Goal: Task Accomplishment & Management: Complete application form

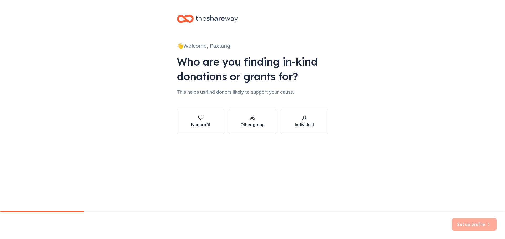
click at [193, 115] on button "Nonprofit" at bounding box center [201, 121] width 48 height 25
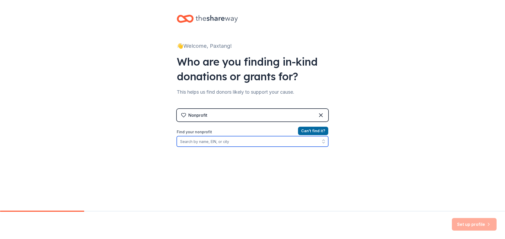
click at [245, 143] on input "Find your nonprofit" at bounding box center [252, 141] width 151 height 11
type input "Paxtang PTO"
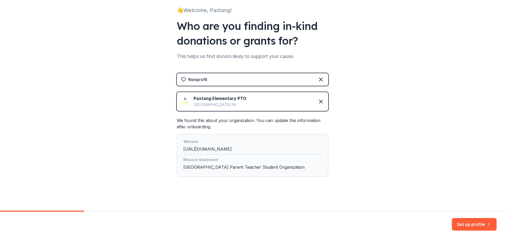
scroll to position [38, 0]
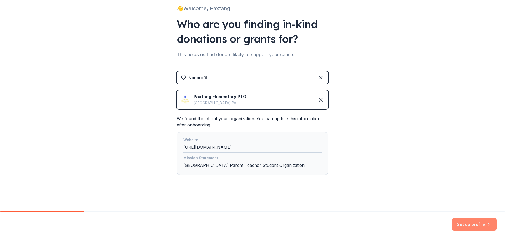
click at [476, 227] on button "Set up profile" at bounding box center [474, 224] width 45 height 13
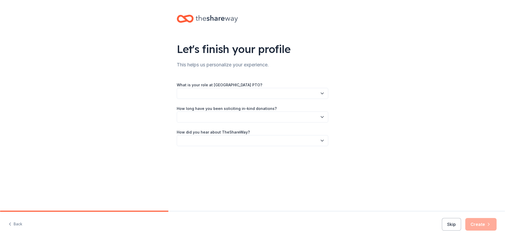
click at [273, 99] on button "button" at bounding box center [252, 93] width 151 height 11
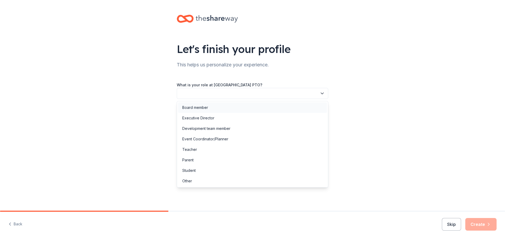
click at [269, 108] on div "Board member" at bounding box center [252, 108] width 149 height 11
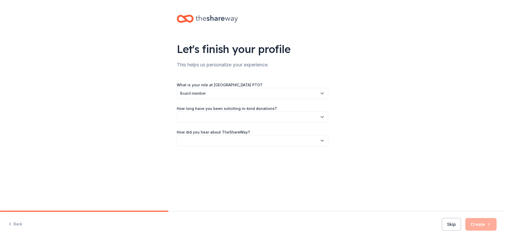
click at [268, 115] on button "button" at bounding box center [252, 117] width 151 height 11
click at [261, 129] on div "This is my first time!" at bounding box center [252, 131] width 149 height 11
click at [262, 139] on button "button" at bounding box center [252, 140] width 151 height 11
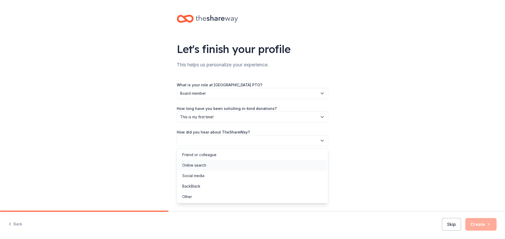
click at [248, 166] on div "Online search" at bounding box center [252, 165] width 149 height 11
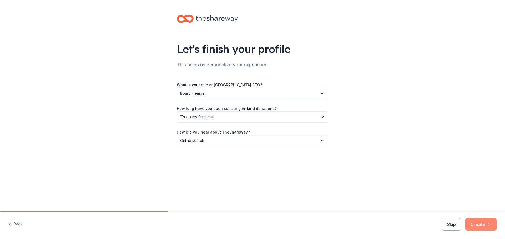
click at [492, 228] on button "Create" at bounding box center [480, 224] width 31 height 13
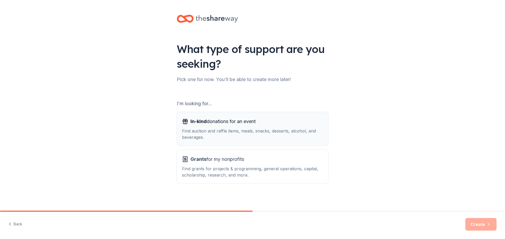
click at [313, 135] on div "Find auction and raffle items, meals, snacks, desserts, alcohol, and beverages." at bounding box center [252, 134] width 141 height 13
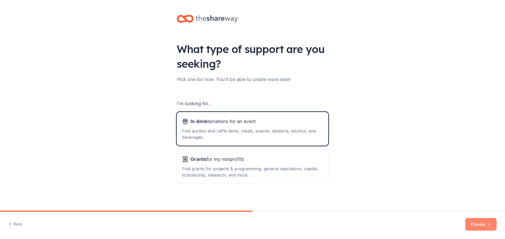
click at [483, 228] on button "Create" at bounding box center [480, 224] width 31 height 13
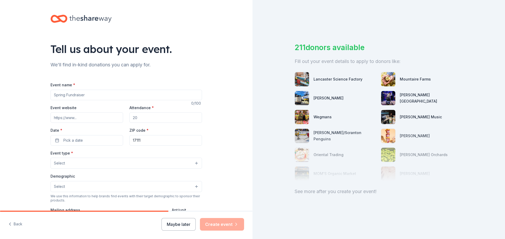
click at [98, 94] on input "Event name *" at bounding box center [125, 95] width 151 height 11
type input "P"
type input "Movie Night at [GEOGRAPHIC_DATA]"
click at [169, 118] on input "Attendance *" at bounding box center [165, 117] width 73 height 11
type input "150"
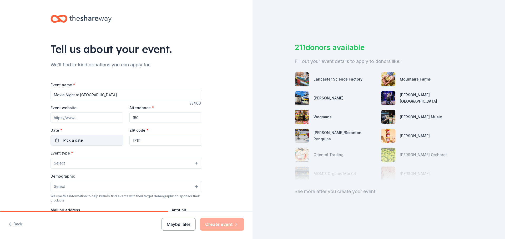
click at [106, 138] on button "Pick a date" at bounding box center [86, 140] width 73 height 11
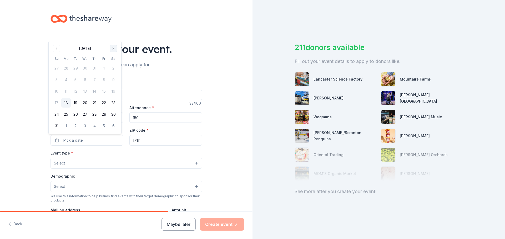
click at [113, 49] on button "Go to next month" at bounding box center [113, 48] width 7 height 7
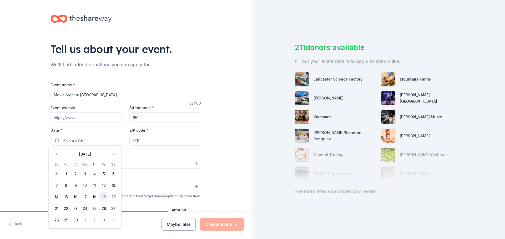
click at [104, 196] on button "19" at bounding box center [103, 197] width 9 height 9
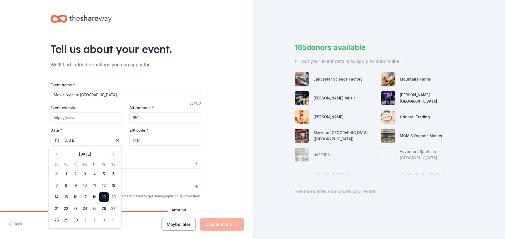
click at [212, 148] on div "Tell us about your event. We'll find in-kind donations you can apply for. Event…" at bounding box center [126, 175] width 252 height 350
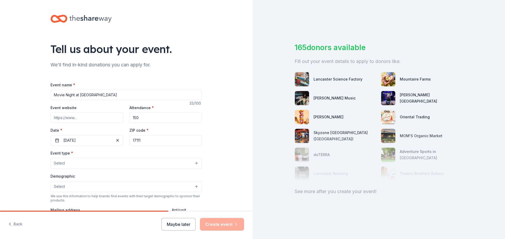
click at [140, 165] on button "Select" at bounding box center [125, 163] width 151 height 11
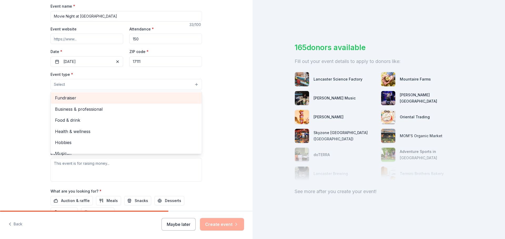
click at [94, 95] on span "Fundraiser" at bounding box center [126, 98] width 142 height 7
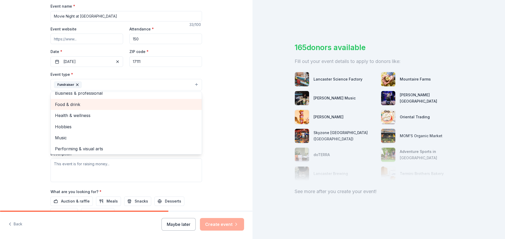
scroll to position [6, 0]
click at [218, 110] on div "Tell us about your event. We'll find in-kind donations you can apply for. Event…" at bounding box center [126, 96] width 252 height 350
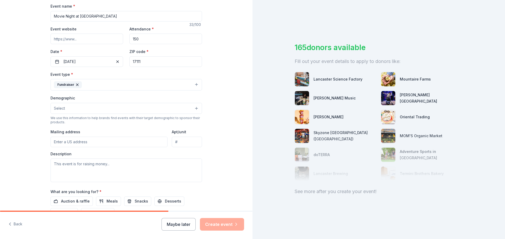
click at [154, 111] on button "Select" at bounding box center [125, 108] width 151 height 11
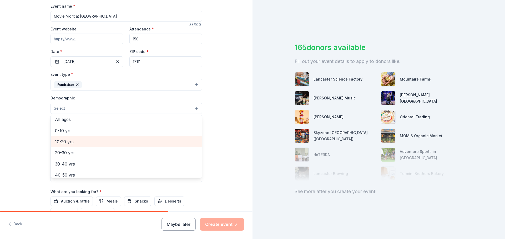
scroll to position [26, 0]
click at [119, 139] on span "0-10 yrs" at bounding box center [126, 140] width 142 height 7
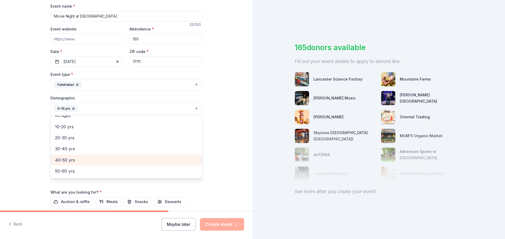
scroll to position [0, 0]
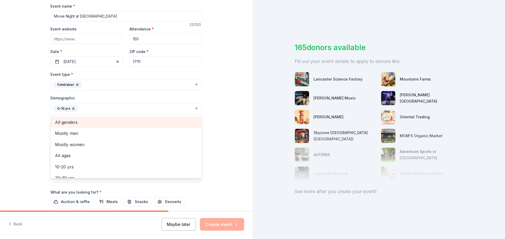
click at [101, 121] on span "All genders" at bounding box center [126, 122] width 142 height 7
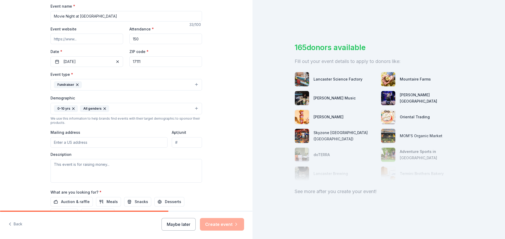
click at [72, 107] on icon "button" at bounding box center [73, 109] width 4 height 4
click at [85, 107] on button "All genders" at bounding box center [125, 109] width 151 height 12
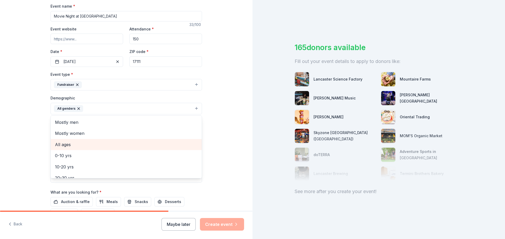
click at [80, 148] on span "All ages" at bounding box center [126, 144] width 142 height 7
click at [17, 122] on div "Tell us about your event. We'll find in-kind donations you can apply for. Event…" at bounding box center [126, 96] width 252 height 351
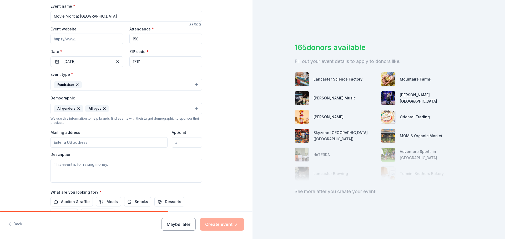
click at [107, 141] on input "Mailing address" at bounding box center [108, 142] width 117 height 11
type input "3530 Rutherford Street, Paxtang, PA, 17111"
click at [107, 167] on textarea at bounding box center [125, 171] width 151 height 24
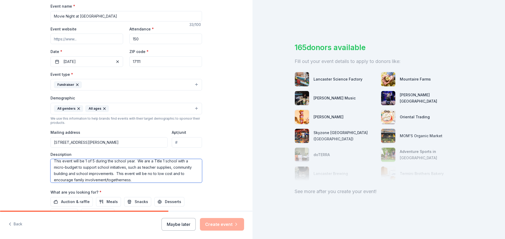
scroll to position [131, 0]
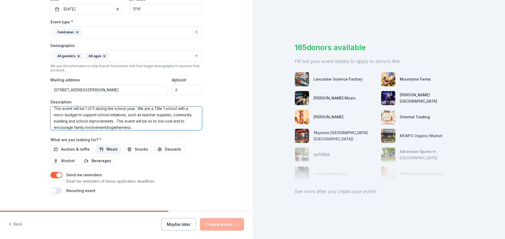
type textarea "This event will be 1 of 5 during the school year. We are a Title 1 school with …"
click at [107, 149] on span "Meals" at bounding box center [111, 149] width 11 height 6
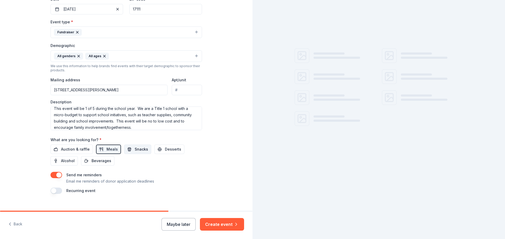
click at [136, 149] on span "Snacks" at bounding box center [141, 149] width 13 height 6
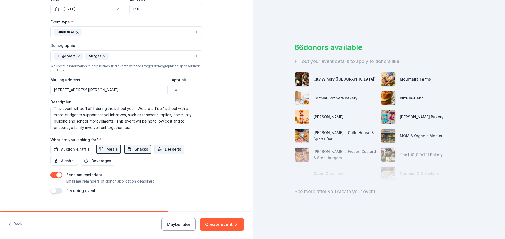
click at [165, 150] on span "Desserts" at bounding box center [173, 149] width 16 height 6
click at [100, 161] on span "Beverages" at bounding box center [101, 161] width 20 height 6
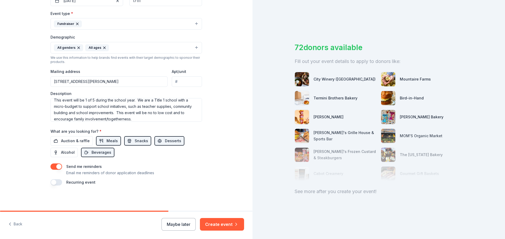
click at [90, 182] on label "Recurring event" at bounding box center [80, 182] width 29 height 4
click at [56, 182] on button "button" at bounding box center [56, 183] width 12 height 6
click at [93, 201] on button "September 2026" at bounding box center [79, 198] width 27 height 11
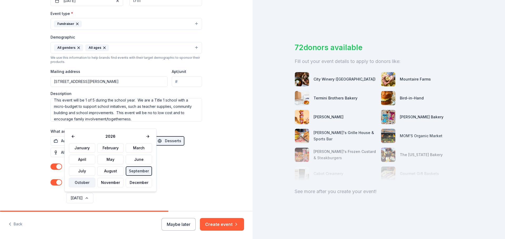
click at [89, 181] on button "October" at bounding box center [82, 182] width 26 height 9
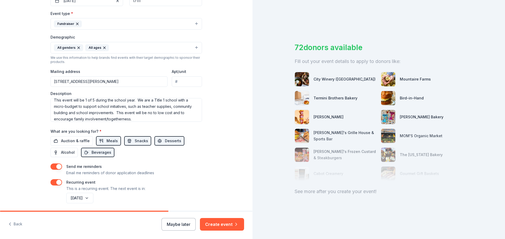
scroll to position [159, 0]
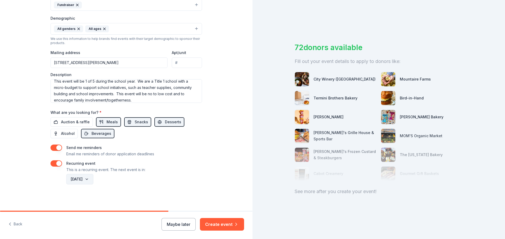
click at [88, 179] on button "October 2026" at bounding box center [79, 179] width 27 height 11
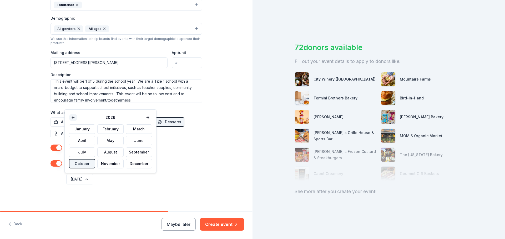
click at [70, 118] on button at bounding box center [73, 117] width 8 height 7
click at [78, 162] on button "October" at bounding box center [82, 163] width 26 height 9
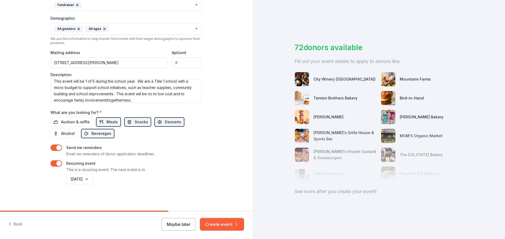
click at [215, 172] on div "Tell us about your event. We'll find in-kind donations you can apply for. Event…" at bounding box center [126, 26] width 252 height 370
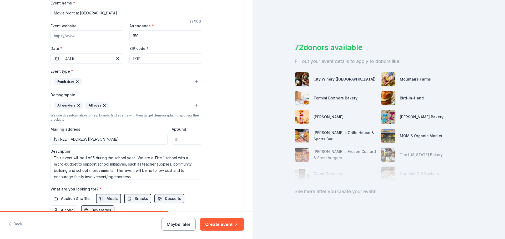
scroll to position [132, 0]
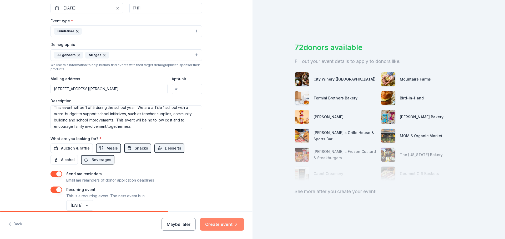
click at [205, 227] on button "Create event" at bounding box center [222, 224] width 44 height 13
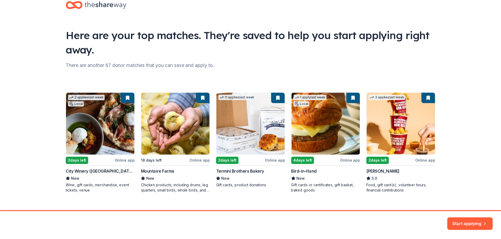
scroll to position [23, 0]
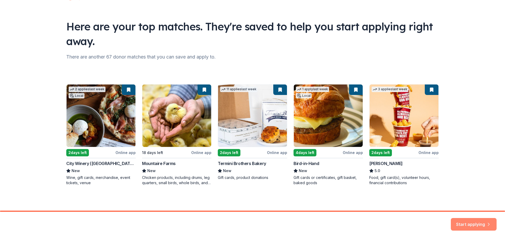
click at [471, 222] on button "Start applying" at bounding box center [474, 221] width 46 height 13
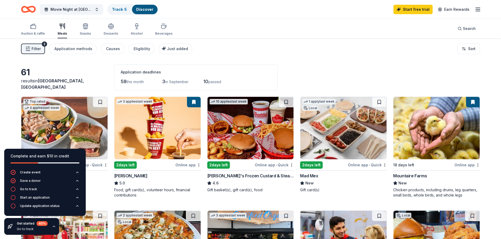
click at [305, 58] on div "Filter 2 Application methods Causes Eligibility Just added Sort" at bounding box center [250, 48] width 501 height 21
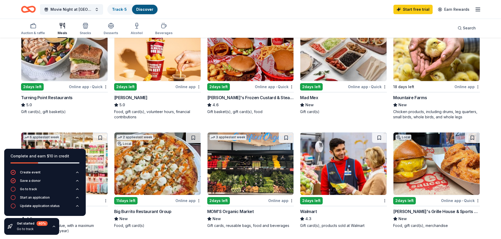
scroll to position [79, 0]
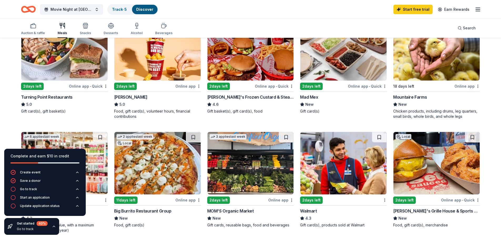
click at [188, 87] on div "Online app" at bounding box center [187, 86] width 25 height 7
click at [83, 28] on icon "button" at bounding box center [85, 27] width 5 height 4
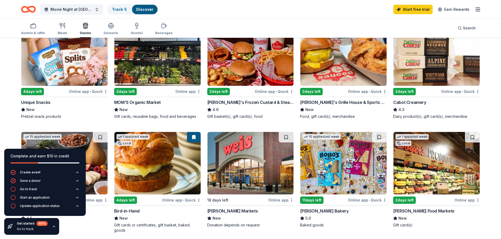
scroll to position [79, 0]
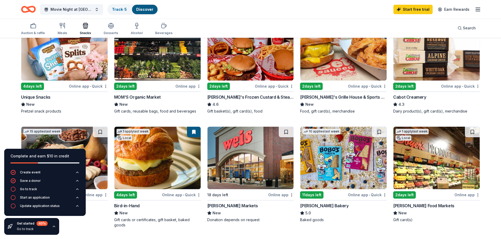
click at [283, 228] on div "18 days left Online app Weis Markets New Donation depends on request" at bounding box center [250, 177] width 87 height 101
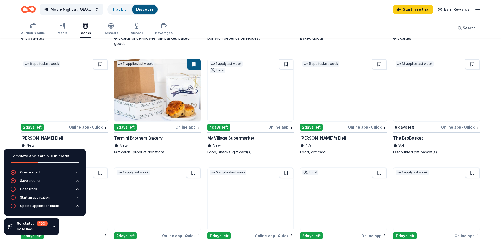
scroll to position [263, 0]
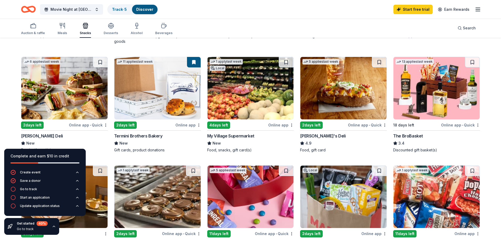
click at [61, 91] on img at bounding box center [64, 88] width 86 height 63
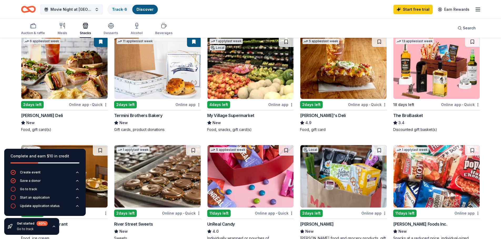
scroll to position [342, 0]
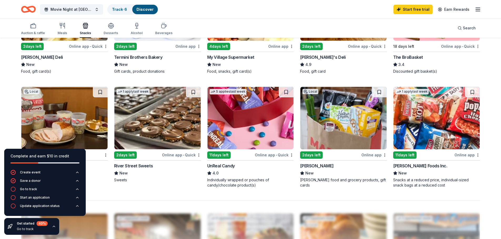
click at [173, 181] on div "Sweets" at bounding box center [157, 180] width 87 height 5
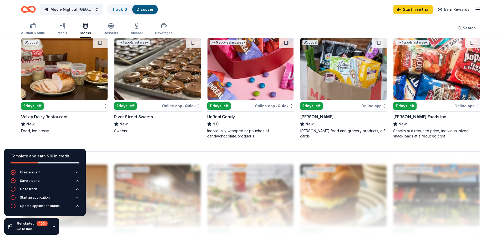
scroll to position [394, 0]
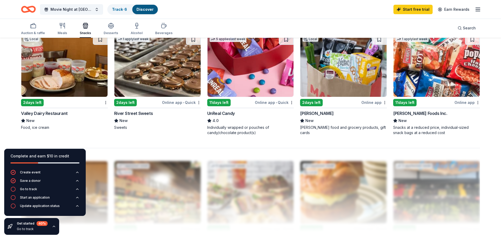
click at [248, 80] on img at bounding box center [250, 65] width 86 height 63
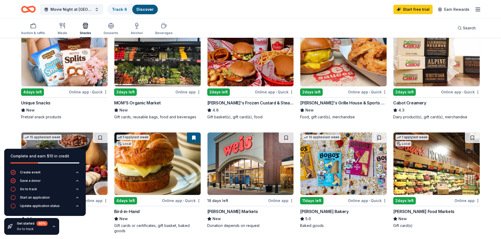
scroll to position [0, 0]
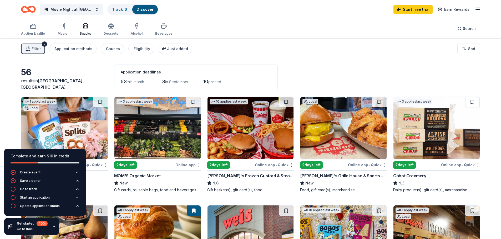
click at [101, 66] on div "56 results in Colonial Park, PA Application deadlines 53 this month 3 in Septem…" at bounding box center [250, 78] width 459 height 26
click at [30, 25] on icon "button" at bounding box center [33, 26] width 6 height 6
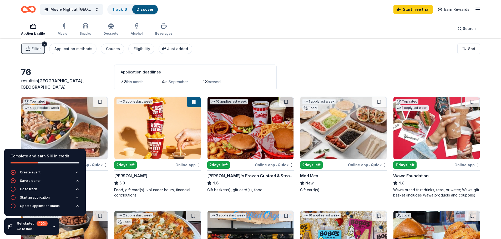
click at [300, 56] on div "Filter 2 Application methods Causes Eligibility Just added Sort" at bounding box center [250, 48] width 501 height 21
click at [429, 138] on img at bounding box center [436, 128] width 86 height 63
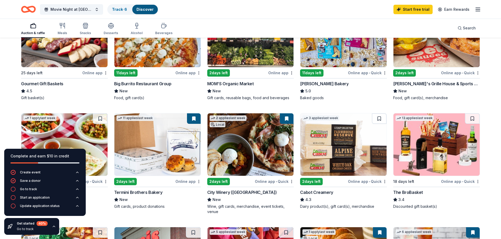
scroll to position [210, 0]
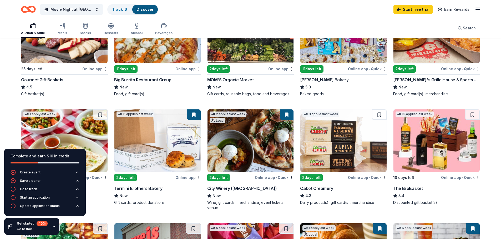
click at [361, 47] on img at bounding box center [343, 32] width 86 height 63
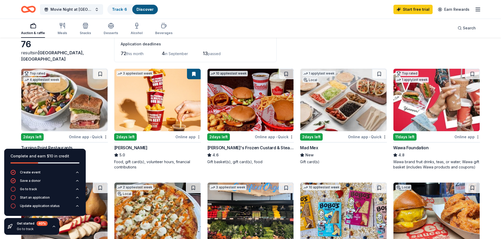
scroll to position [0, 0]
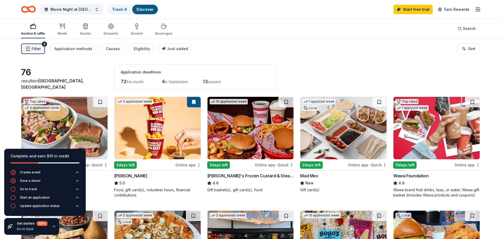
click at [64, 31] on div "Meals" at bounding box center [62, 29] width 9 height 13
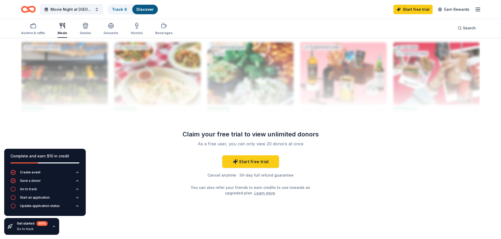
scroll to position [524, 0]
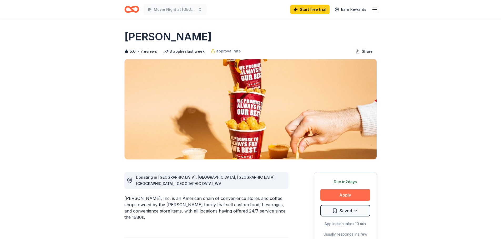
click at [344, 195] on button "Apply" at bounding box center [345, 196] width 50 height 12
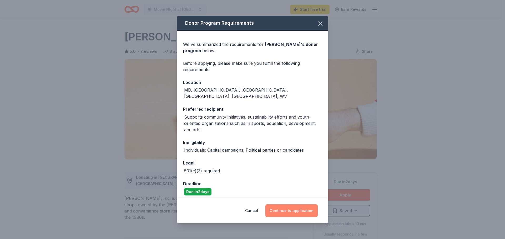
click at [287, 208] on button "Continue to application" at bounding box center [291, 211] width 52 height 13
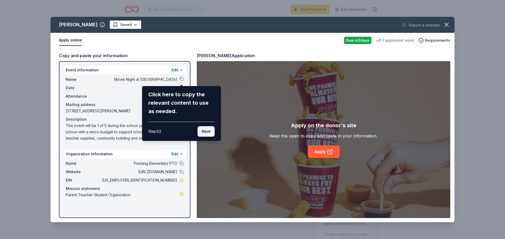
click at [212, 129] on button "Next" at bounding box center [205, 131] width 17 height 11
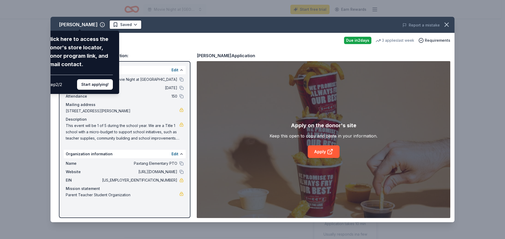
click at [129, 97] on div "Sheetz Click here to access the donor's store locator, donor program link, and …" at bounding box center [252, 120] width 404 height 206
click at [147, 33] on div "Sheetz Click here to access the donor's store locator, donor program link, and …" at bounding box center [252, 120] width 404 height 206
click at [93, 85] on button "Start applying!" at bounding box center [95, 84] width 36 height 11
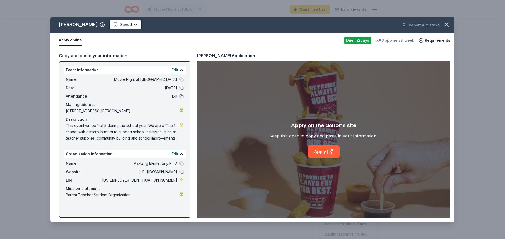
click at [171, 46] on div "Apply online Due in 2 days 3 applies last week Requirements" at bounding box center [252, 40] width 404 height 15
click at [328, 156] on link "Apply" at bounding box center [324, 152] width 32 height 13
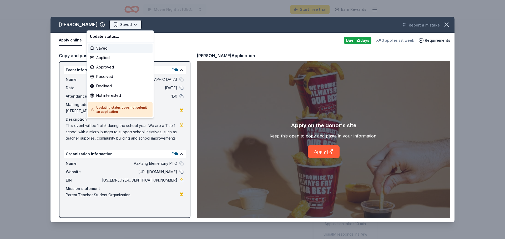
click at [103, 29] on body "Movie Night at Paxtang Elementary Start free trial Earn Rewards Due in 2 days S…" at bounding box center [250, 119] width 501 height 239
click at [112, 58] on div "Applied" at bounding box center [120, 57] width 65 height 9
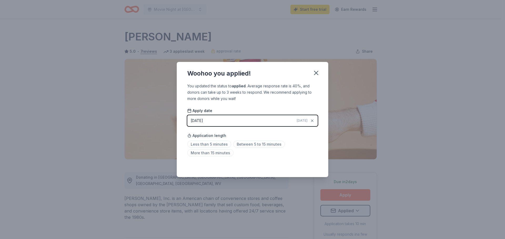
click at [393, 110] on div "Woohoo you applied! You updated the status to applied . Average response rate i…" at bounding box center [252, 119] width 505 height 239
click at [320, 73] on button "button" at bounding box center [316, 73] width 12 height 12
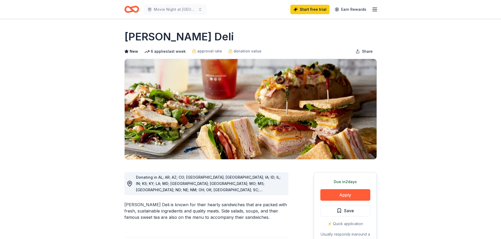
click at [338, 190] on button "Apply" at bounding box center [345, 196] width 50 height 12
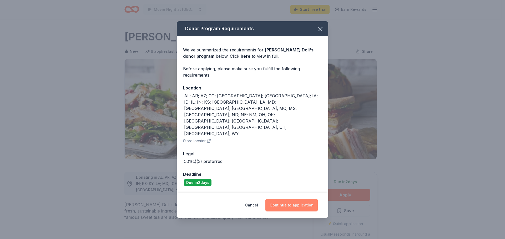
click at [302, 199] on button "Continue to application" at bounding box center [291, 205] width 52 height 13
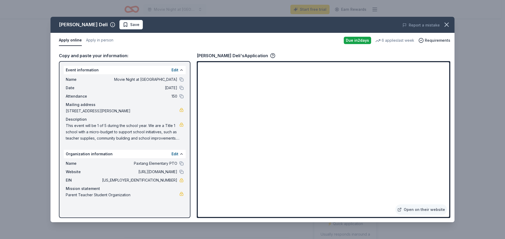
click at [150, 73] on div "Event information Edit" at bounding box center [125, 70] width 122 height 8
click at [427, 212] on link "Open on their website" at bounding box center [421, 210] width 52 height 11
click at [130, 24] on span "Save" at bounding box center [134, 25] width 9 height 6
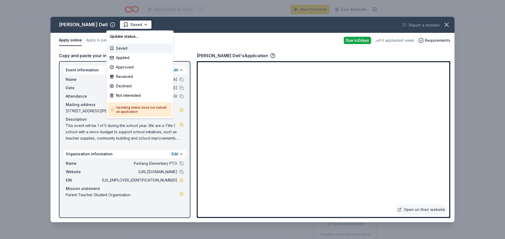
click at [120, 24] on html "Movie Night at Paxtang Elementary Start free trial Earn Rewards Due in 2 days S…" at bounding box center [252, 119] width 505 height 239
click at [132, 59] on div "Applied" at bounding box center [140, 57] width 65 height 9
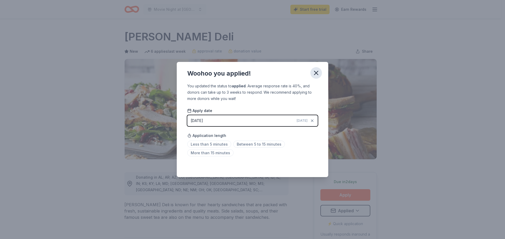
click at [320, 71] on button "button" at bounding box center [316, 73] width 12 height 12
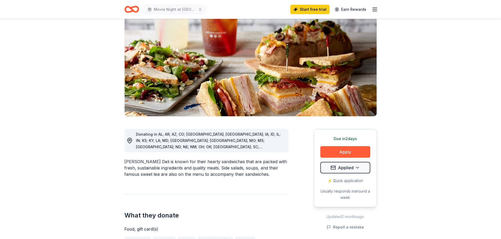
scroll to position [131, 0]
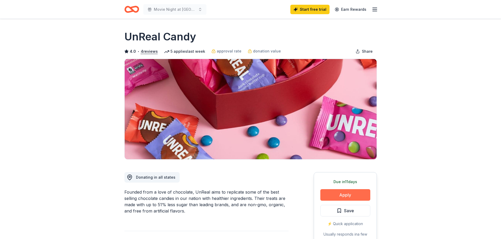
click at [356, 193] on button "Apply" at bounding box center [345, 196] width 50 height 12
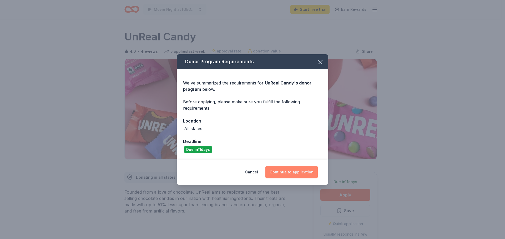
click at [294, 172] on button "Continue to application" at bounding box center [291, 172] width 52 height 13
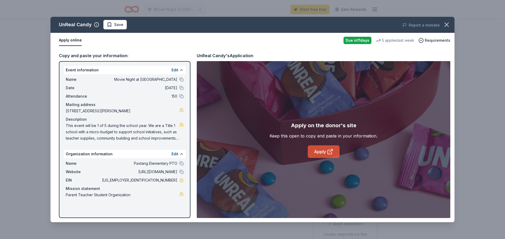
click at [329, 154] on icon at bounding box center [330, 152] width 6 height 6
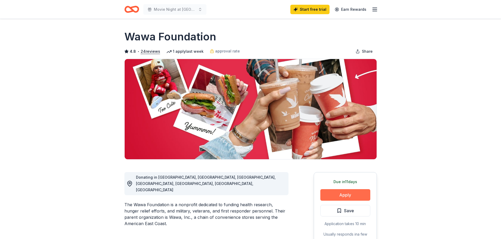
click at [347, 194] on button "Apply" at bounding box center [345, 196] width 50 height 12
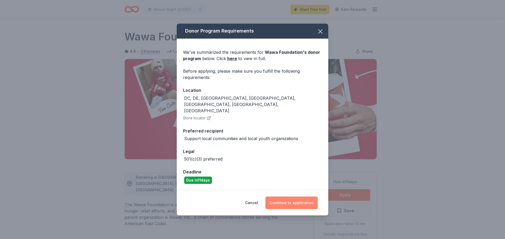
click at [298, 197] on button "Continue to application" at bounding box center [291, 203] width 52 height 13
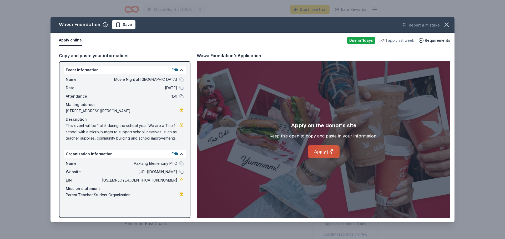
click at [317, 151] on link "Apply" at bounding box center [324, 152] width 32 height 13
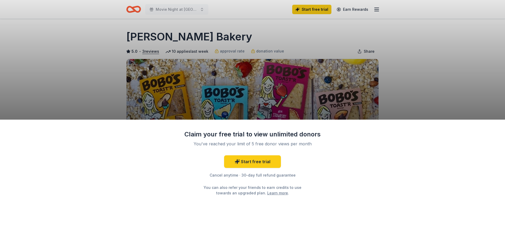
click at [417, 73] on div "Claim your free trial to view unlimited donors You've reached your limit of 5 f…" at bounding box center [252, 119] width 505 height 239
